Goal: Transaction & Acquisition: Book appointment/travel/reservation

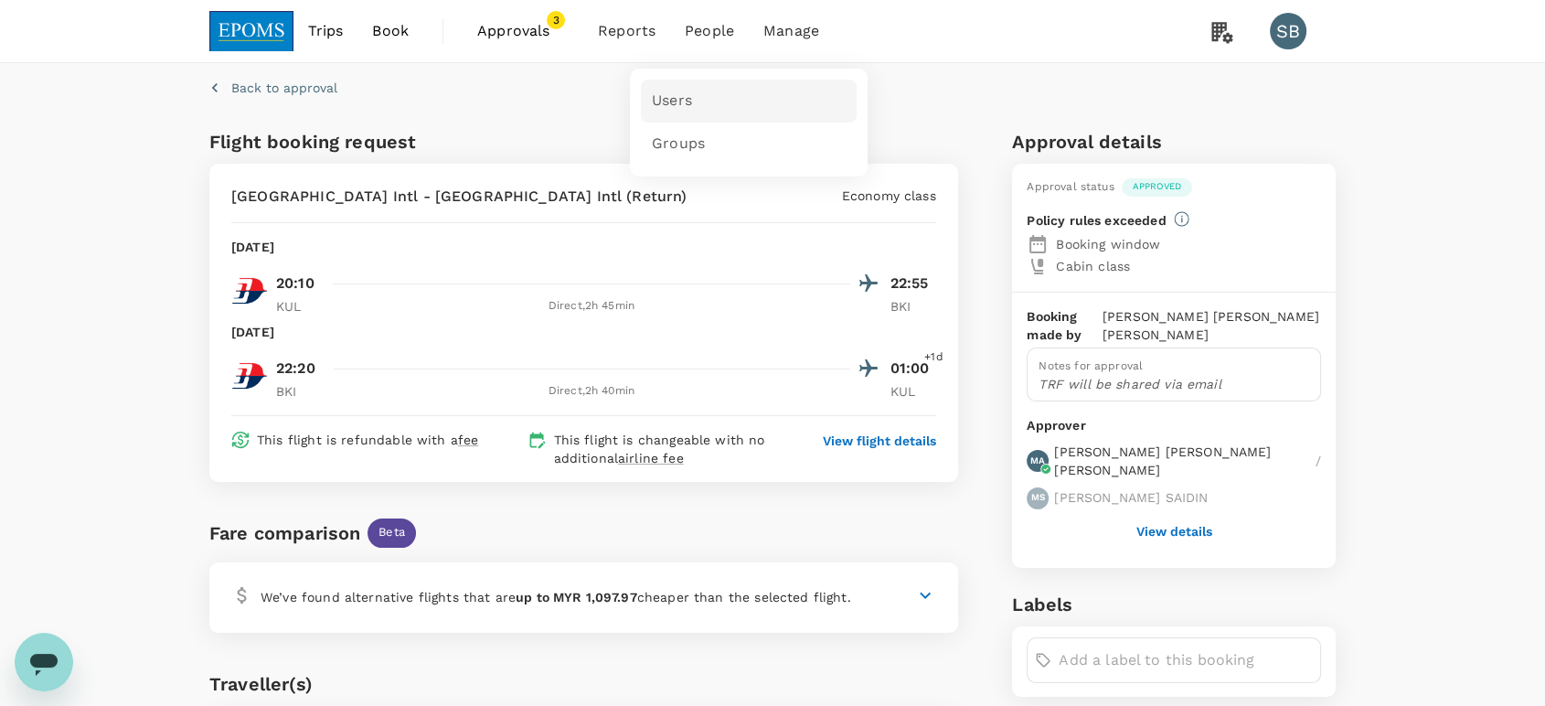
click at [716, 80] on link "Users" at bounding box center [749, 101] width 216 height 43
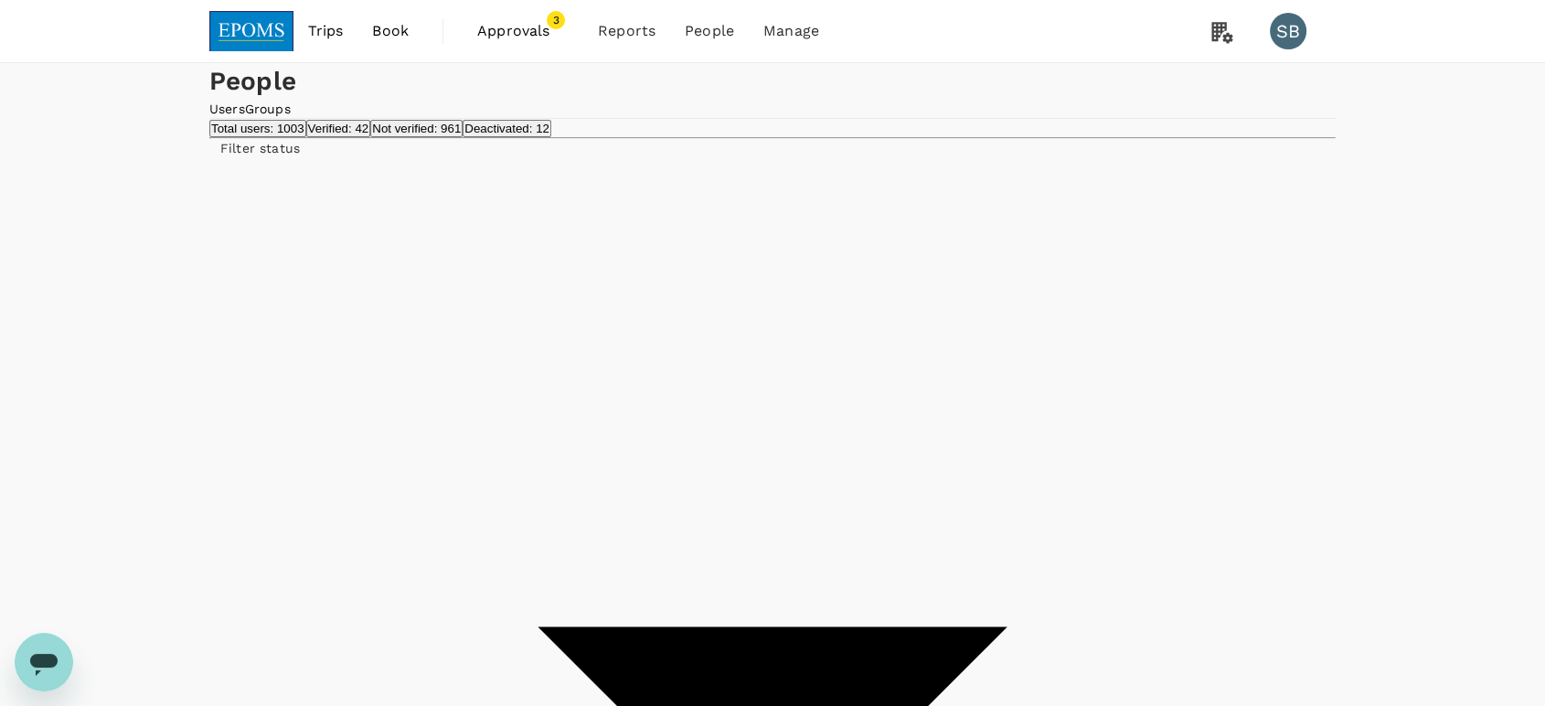
drag, startPoint x: 492, startPoint y: 351, endPoint x: 509, endPoint y: 358, distance: 18.8
type input "[PERSON_NAME]"
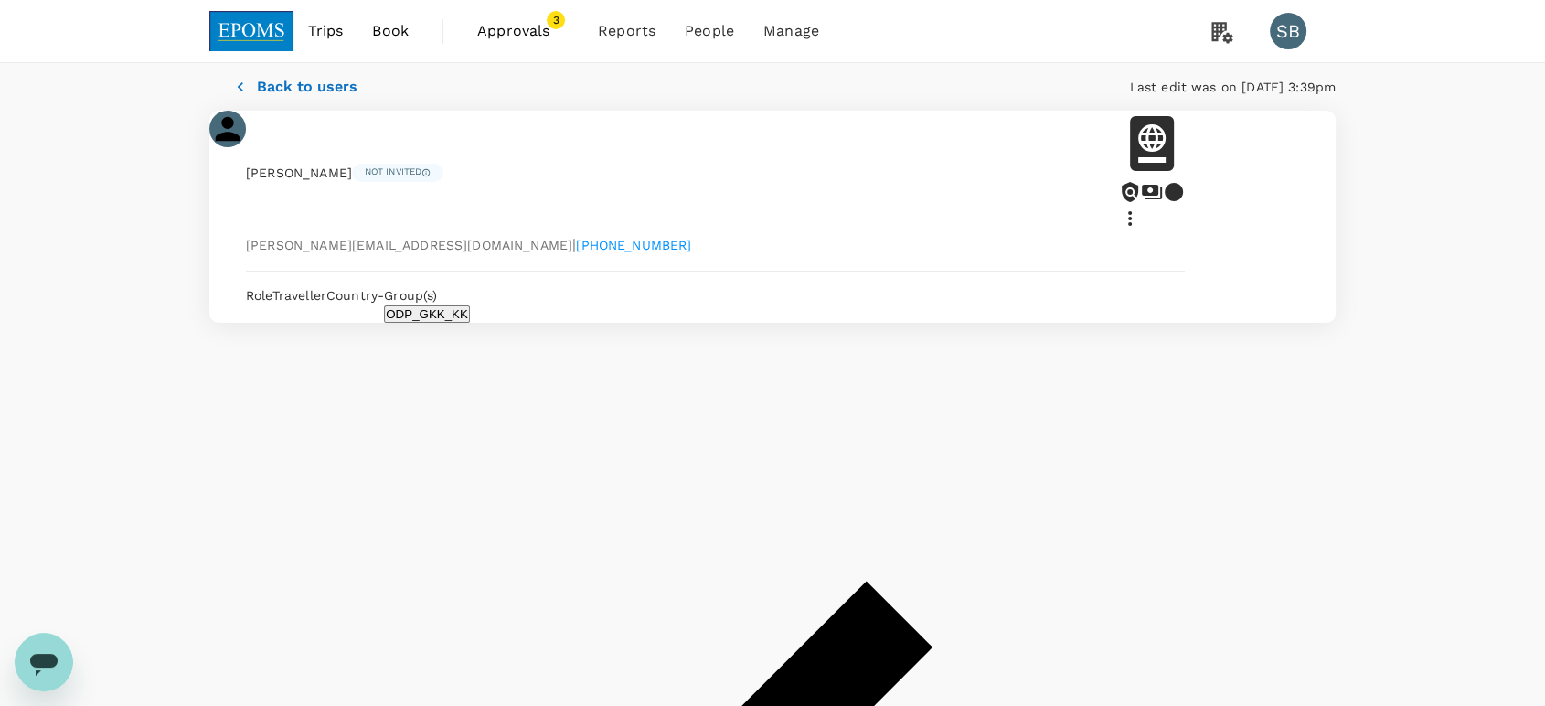
click at [249, 18] on img at bounding box center [251, 31] width 84 height 40
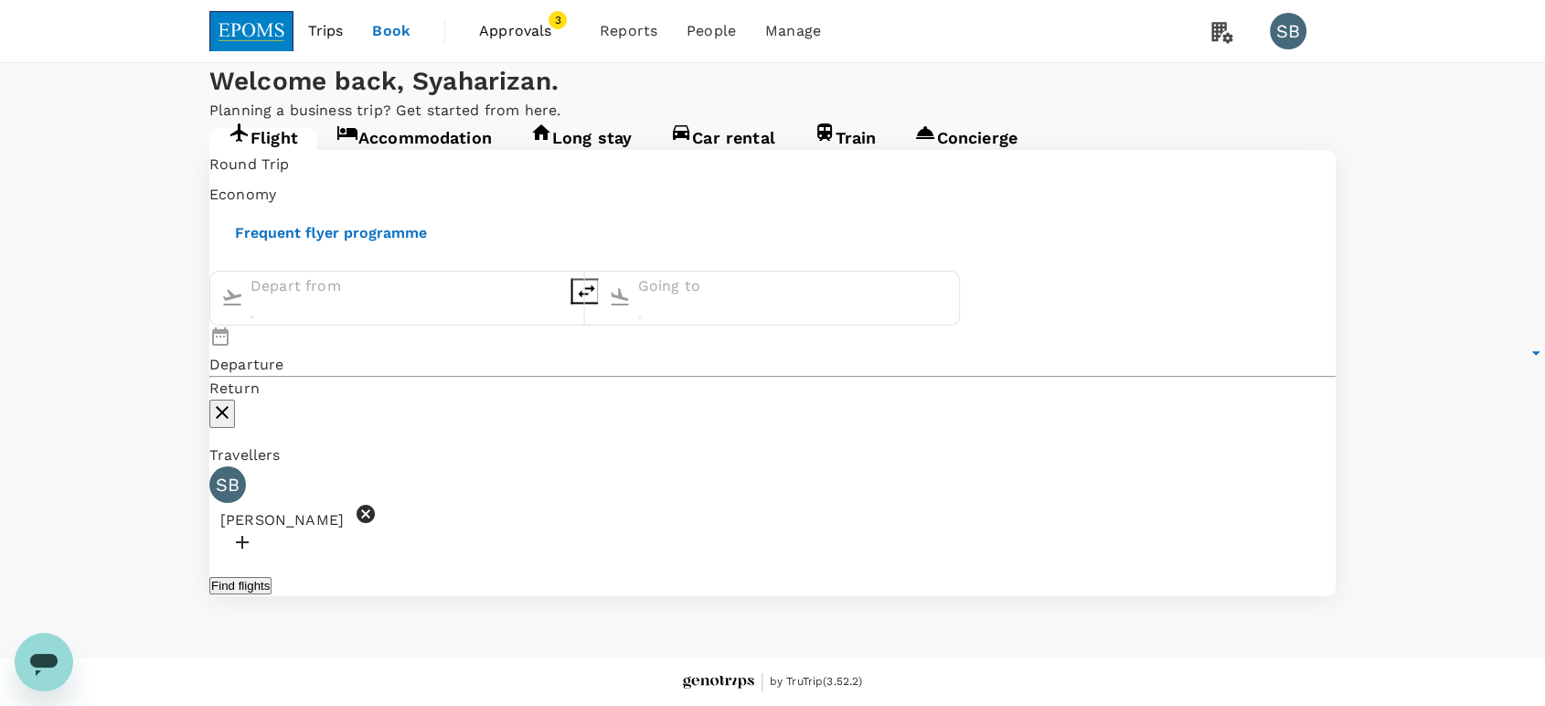
type input "Kuala Lumpur Intl ([GEOGRAPHIC_DATA])"
type input "Langkawi Intl (LGK)"
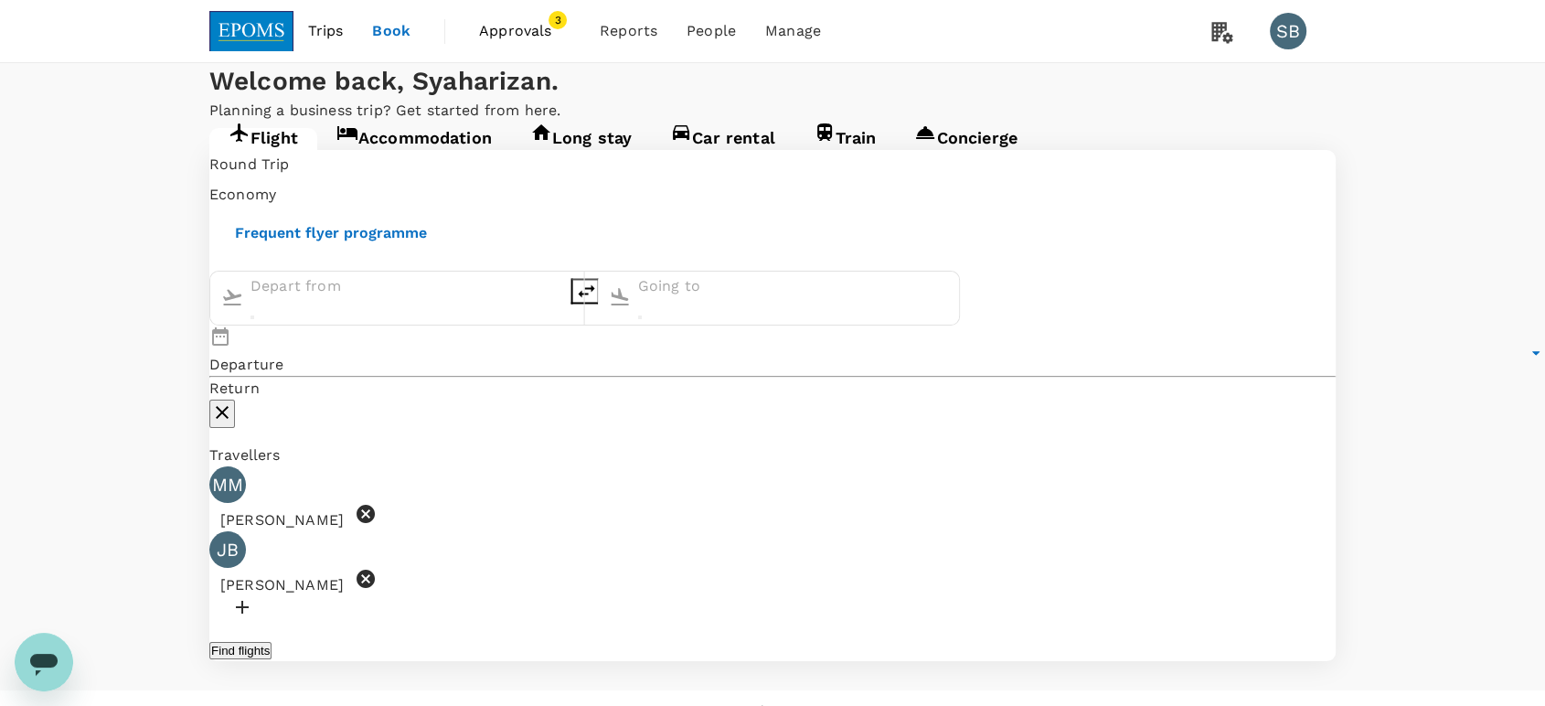
type input "Kuala Lumpur Intl ([GEOGRAPHIC_DATA])"
type input "Langkawi Intl (LGK)"
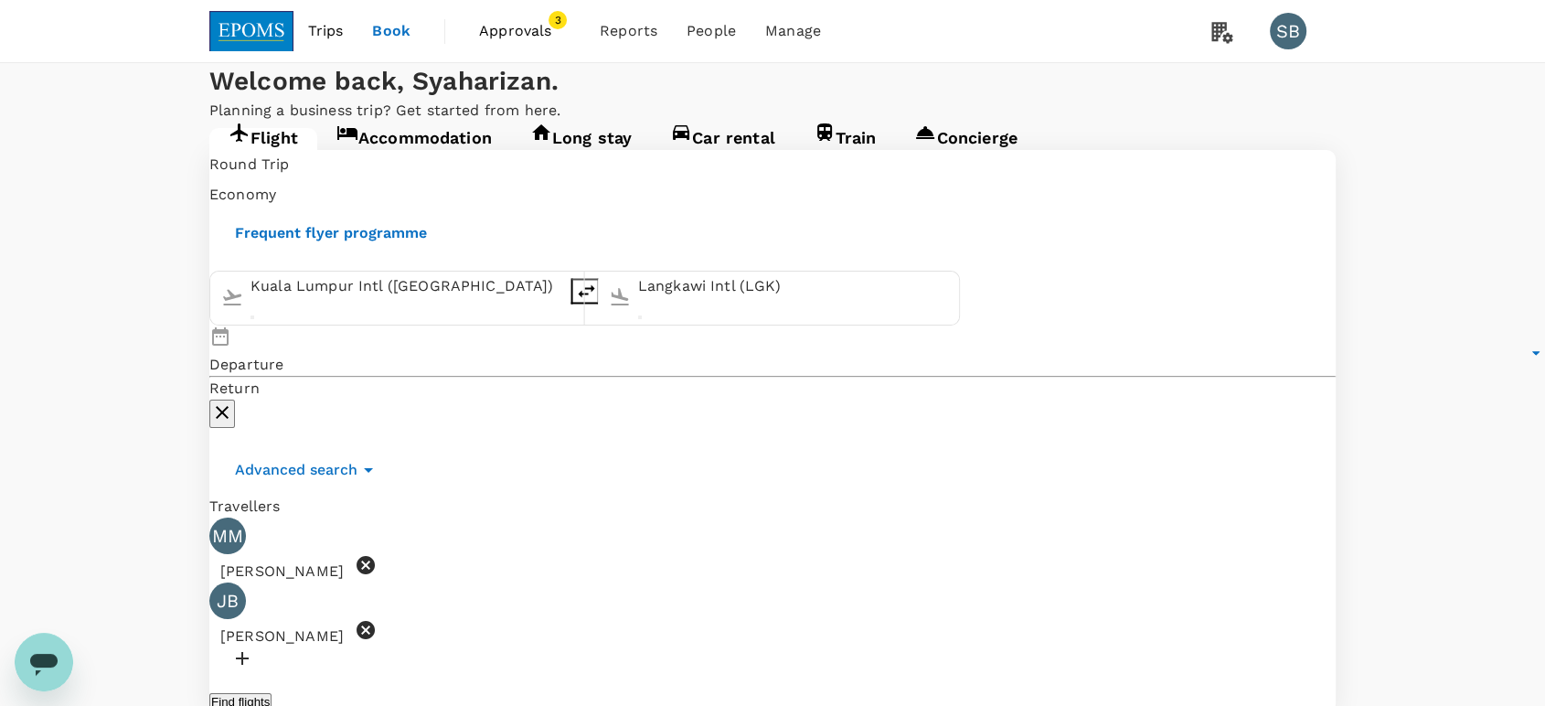
click at [547, 34] on span "Approvals" at bounding box center [524, 31] width 91 height 22
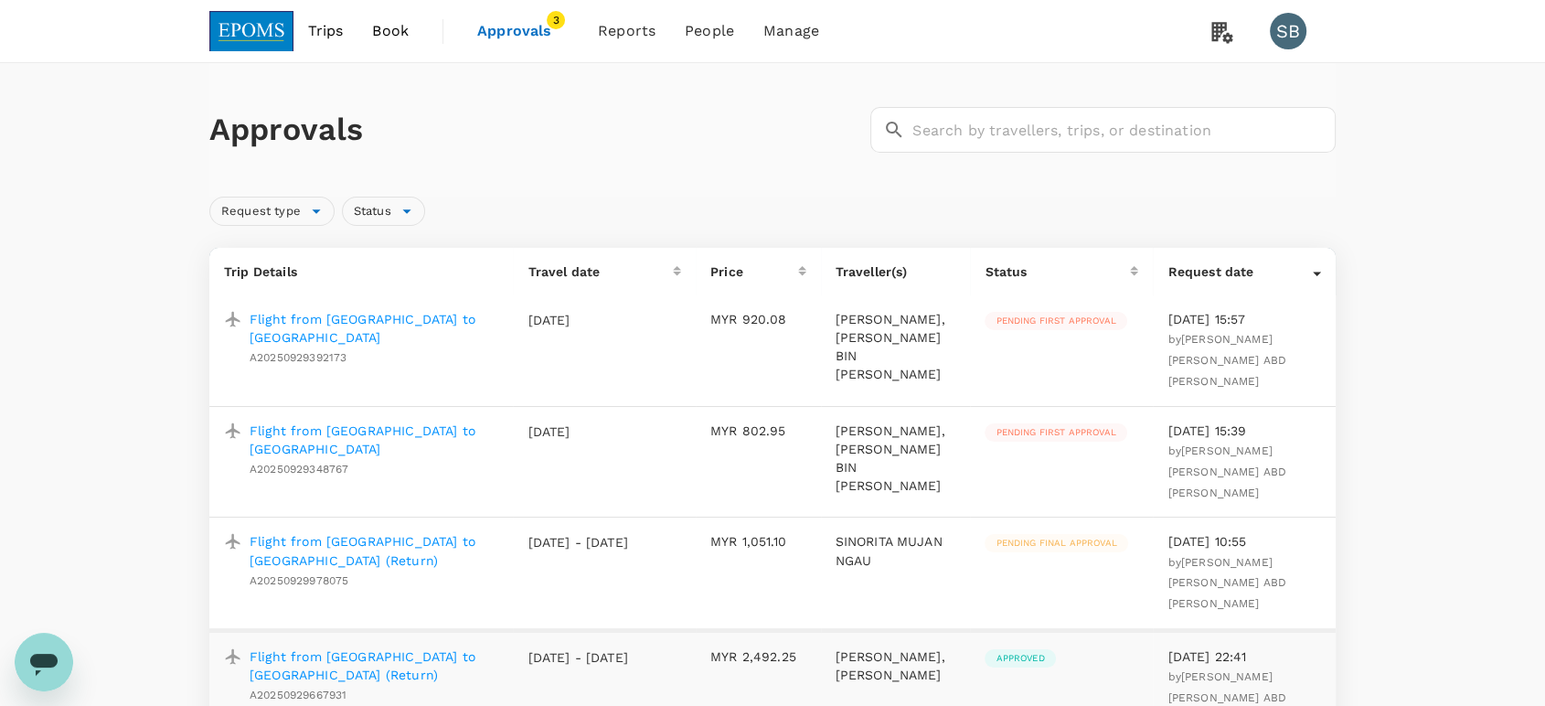
click at [267, 37] on img at bounding box center [251, 31] width 84 height 40
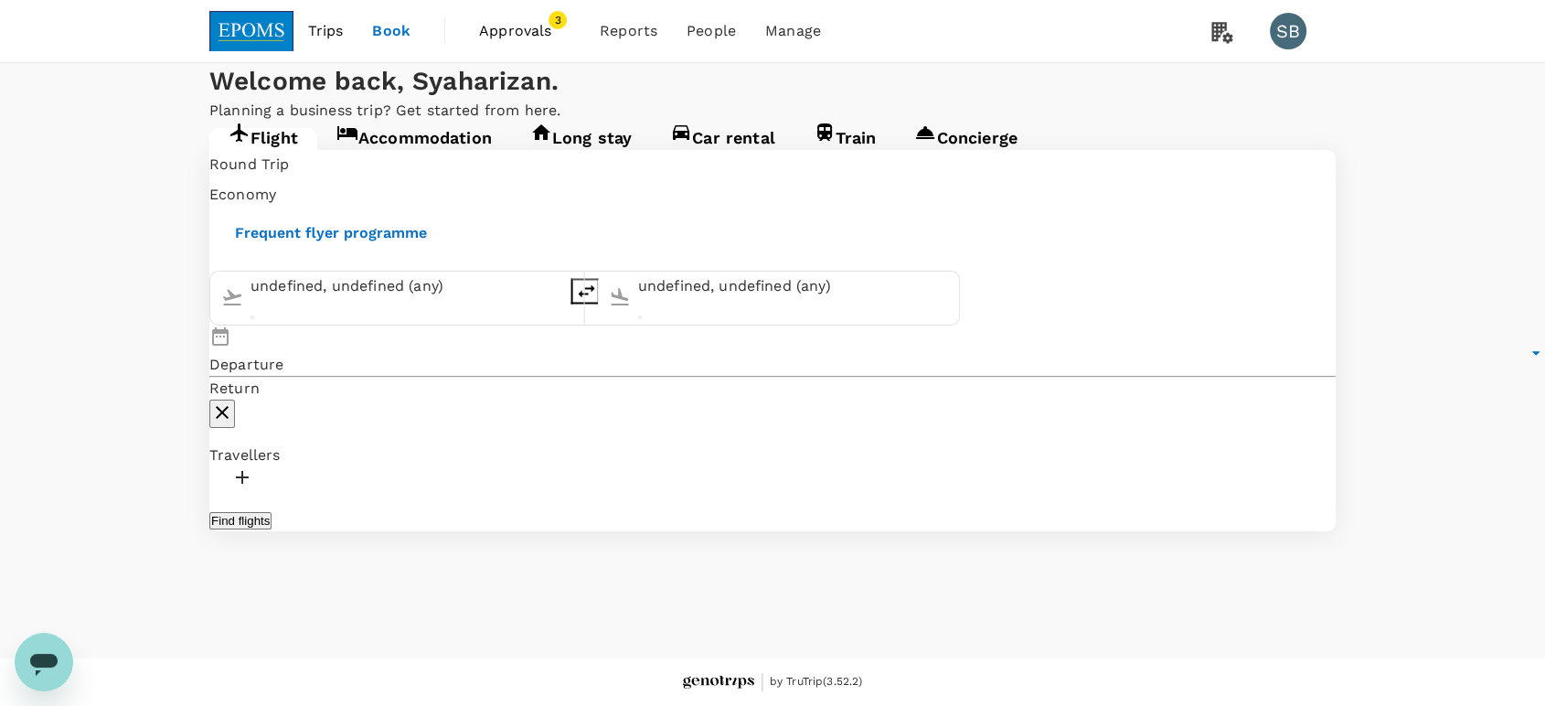
type input "Kuala Lumpur Intl ([GEOGRAPHIC_DATA])"
type input "Langkawi Intl (LGK)"
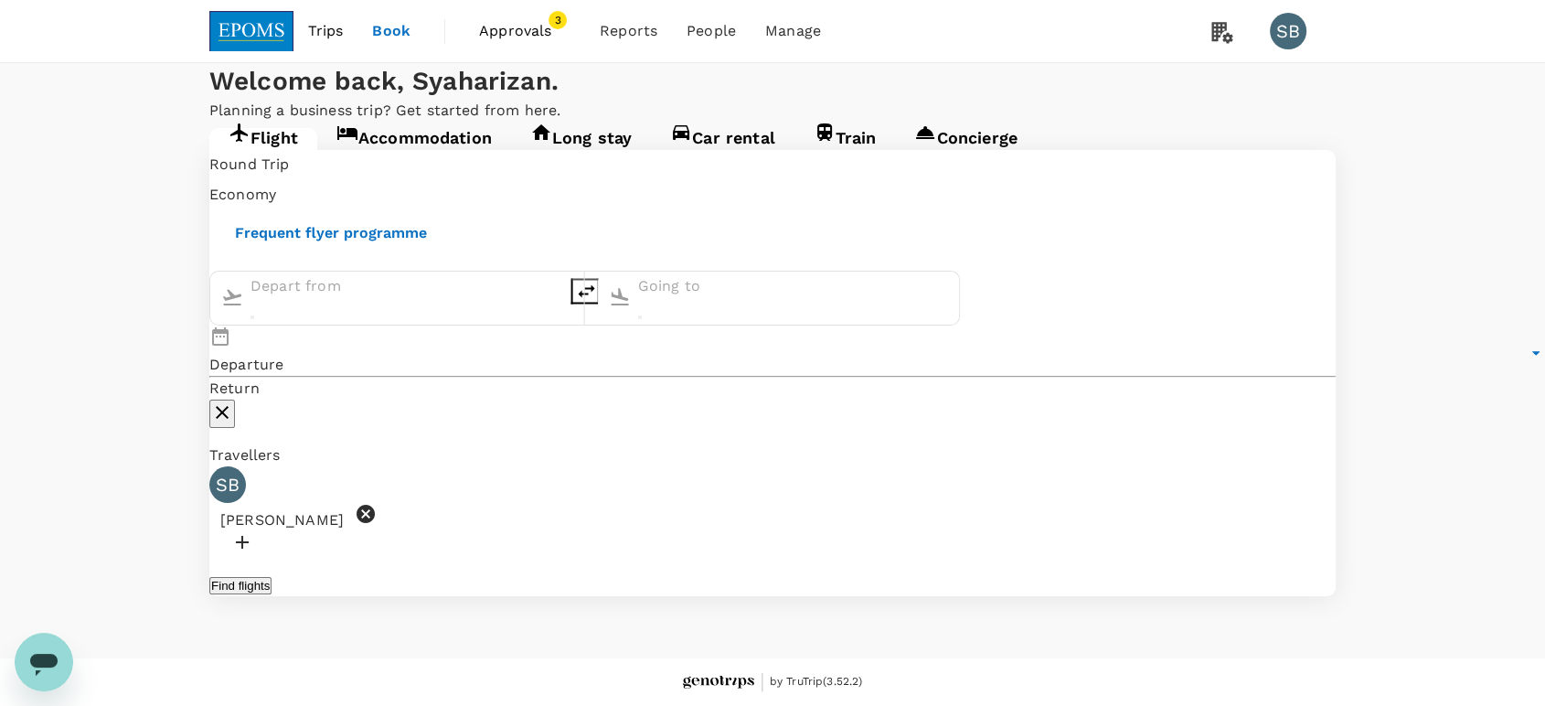
type input "Kuala Lumpur Intl ([GEOGRAPHIC_DATA])"
type input "Langkawi Intl (LGK)"
type input "Kuala Lumpur Intl ([GEOGRAPHIC_DATA])"
type input "Langkawi Intl (LGK)"
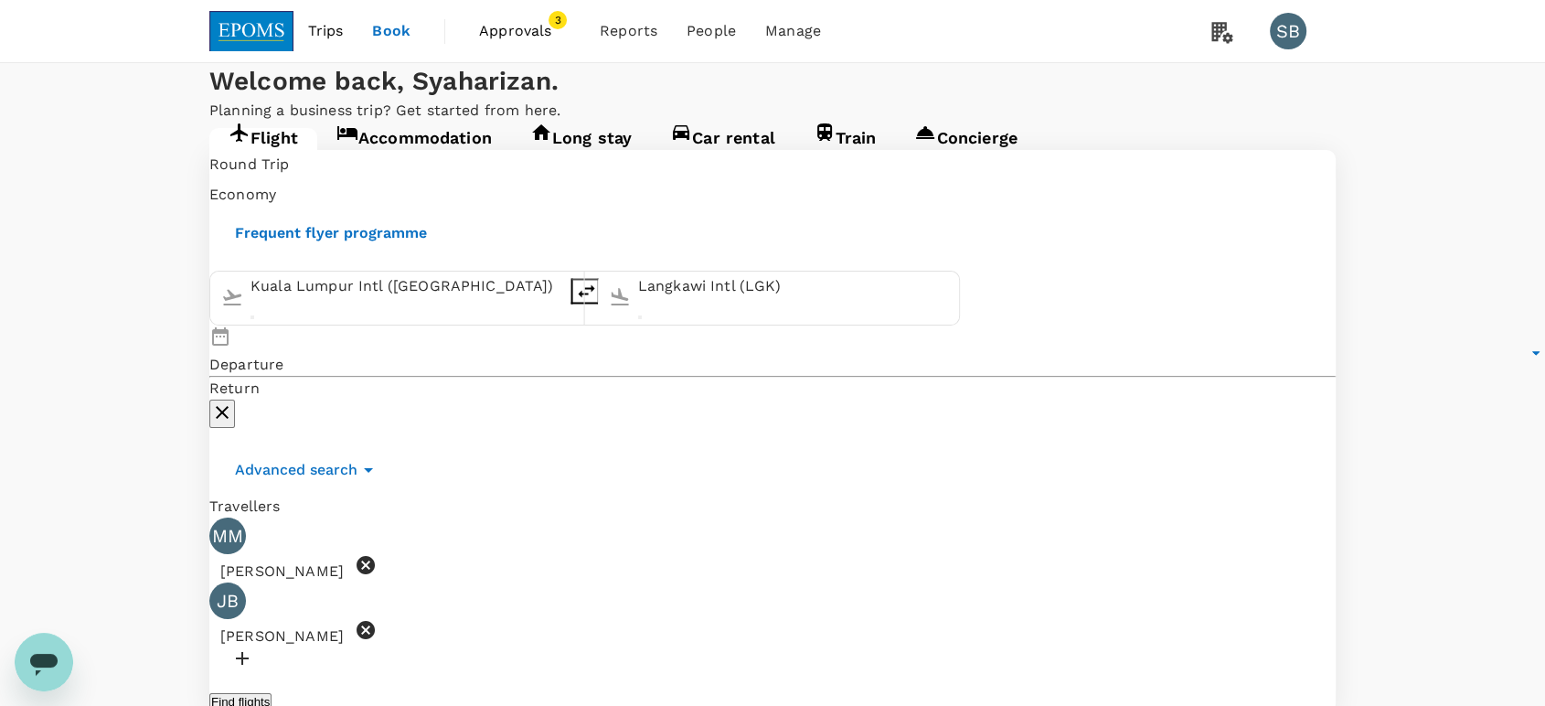
click at [715, 161] on link "Car rental" at bounding box center [723, 144] width 144 height 33
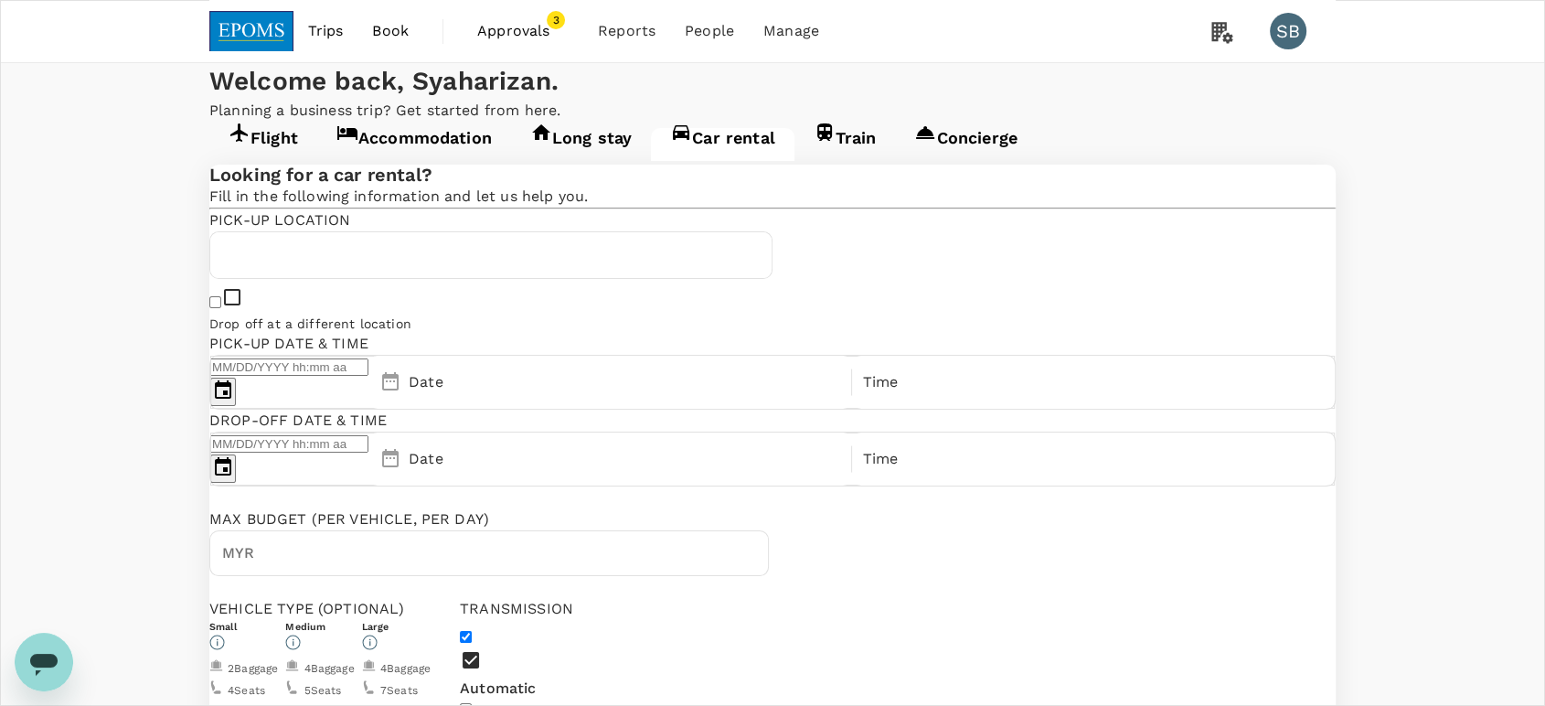
type input "[EMAIL_ADDRESS][DOMAIN_NAME]"
type input "60"
type input "132278411"
click at [236, 30] on img at bounding box center [251, 31] width 84 height 40
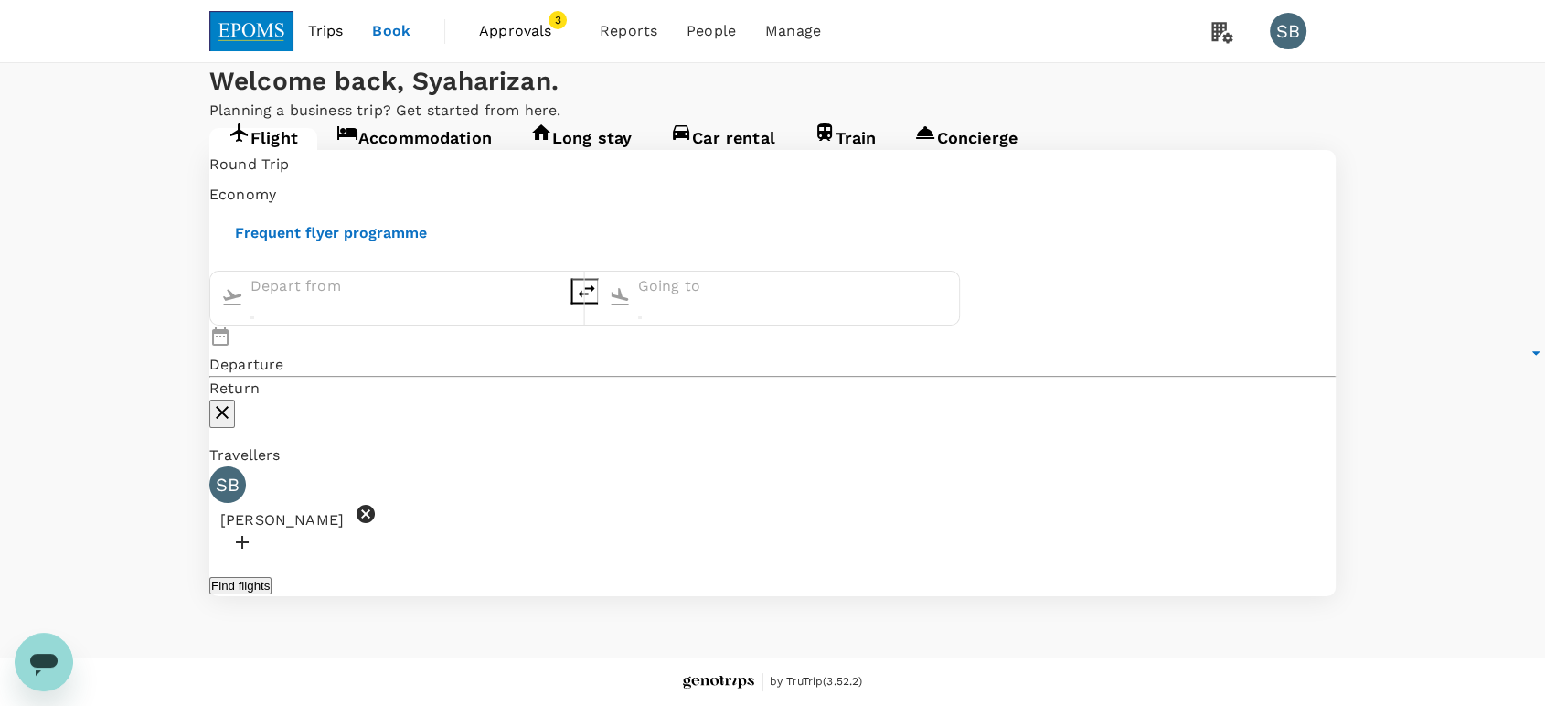
type input "Kuala Lumpur Intl ([GEOGRAPHIC_DATA])"
type input "Langkawi Intl (LGK)"
type input "Kuala Lumpur Intl ([GEOGRAPHIC_DATA])"
type input "Langkawi Intl (LGK)"
